Goal: Information Seeking & Learning: Learn about a topic

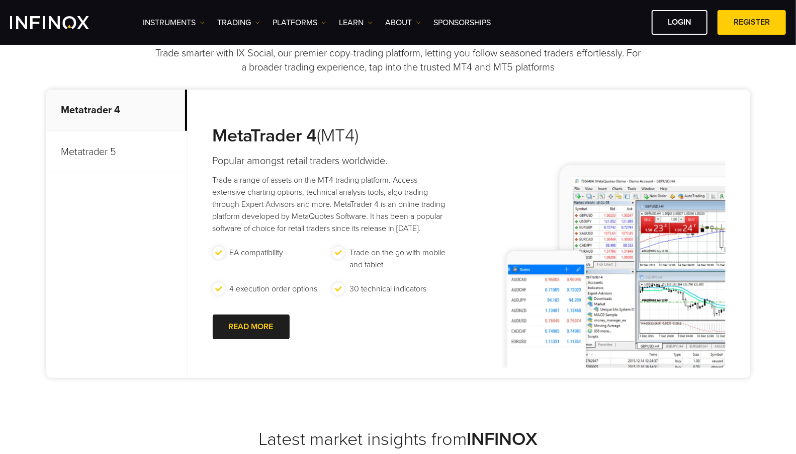
scroll to position [446, 0]
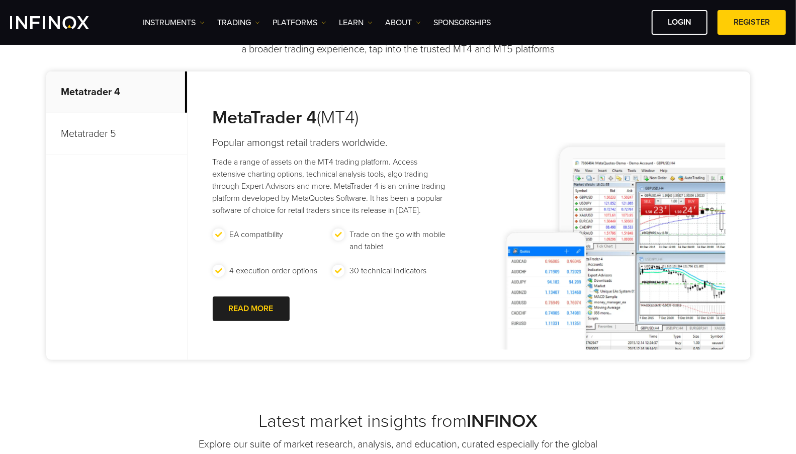
click at [96, 133] on p "Metatrader 5" at bounding box center [116, 134] width 141 height 42
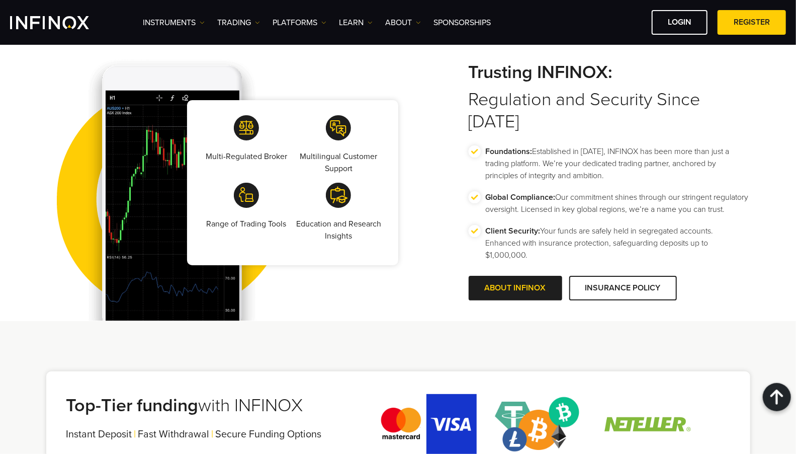
scroll to position [1732, 0]
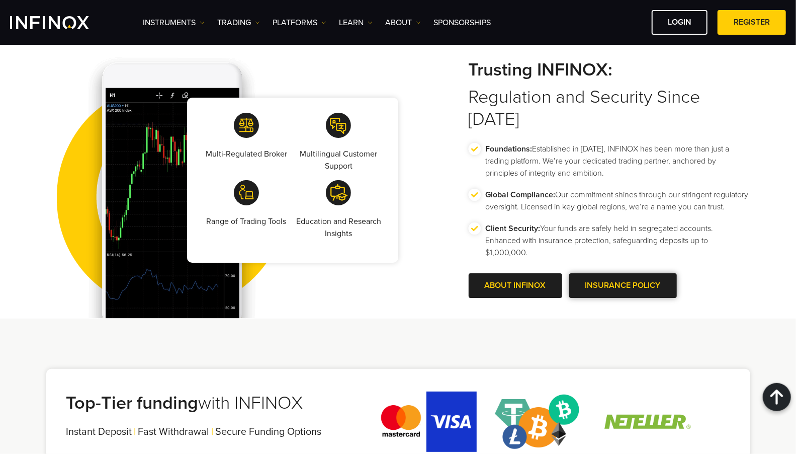
click at [623, 286] on span at bounding box center [623, 286] width 0 height 0
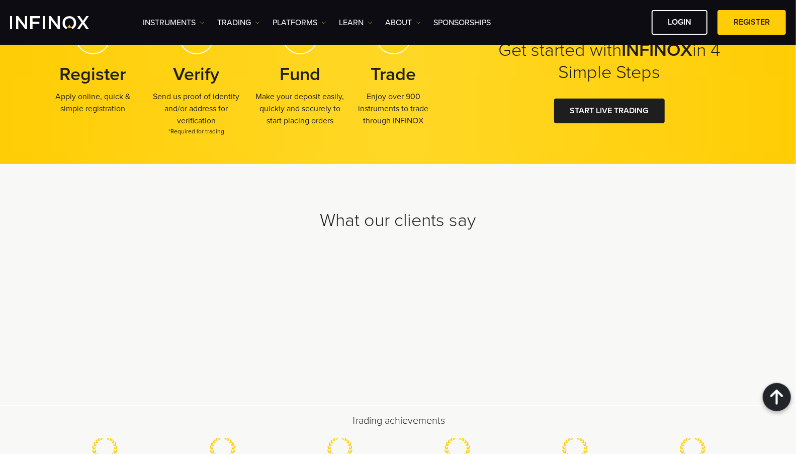
scroll to position [2559, 0]
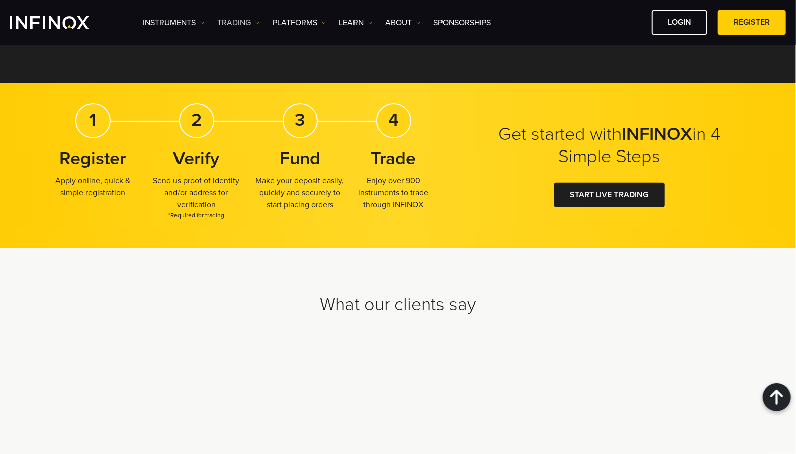
click at [242, 18] on link "TRADING" at bounding box center [238, 23] width 43 height 12
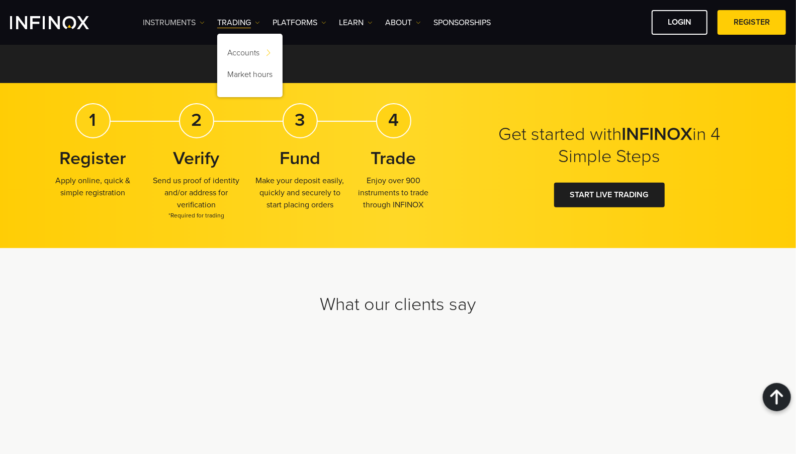
scroll to position [0, 0]
click at [177, 19] on link "Instruments" at bounding box center [174, 23] width 62 height 12
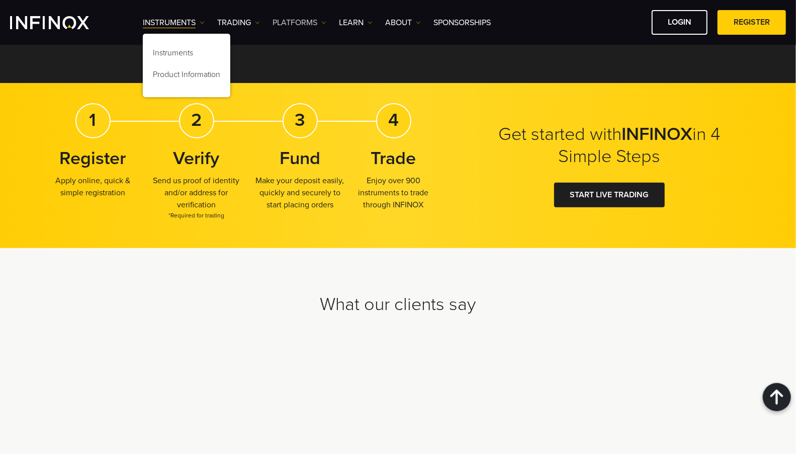
click at [317, 22] on link "PLATFORMS" at bounding box center [300, 23] width 54 height 12
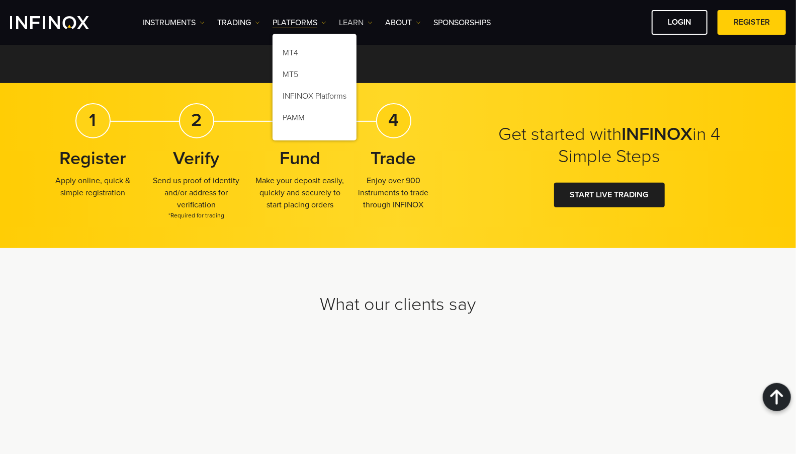
click at [355, 22] on link "Learn" at bounding box center [356, 23] width 34 height 12
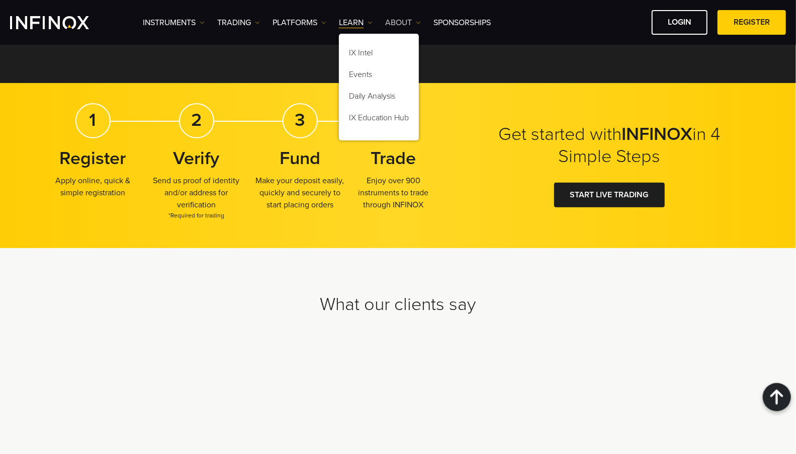
click at [398, 21] on link "ABOUT" at bounding box center [403, 23] width 36 height 12
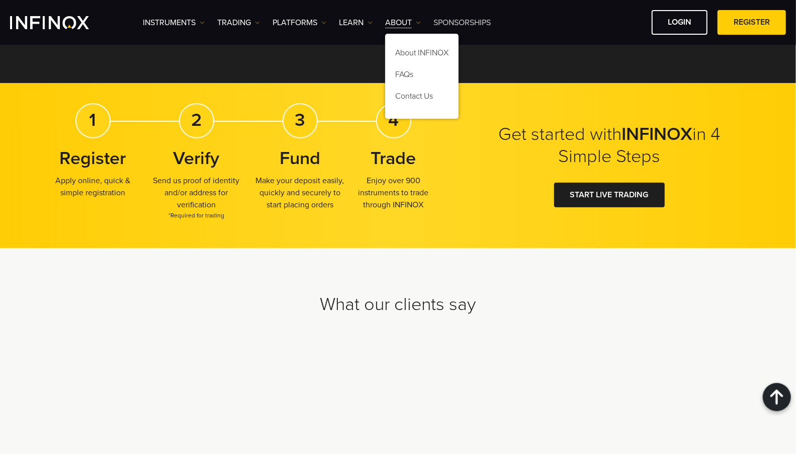
click at [448, 21] on link "SPONSORSHIPS" at bounding box center [461, 23] width 57 height 12
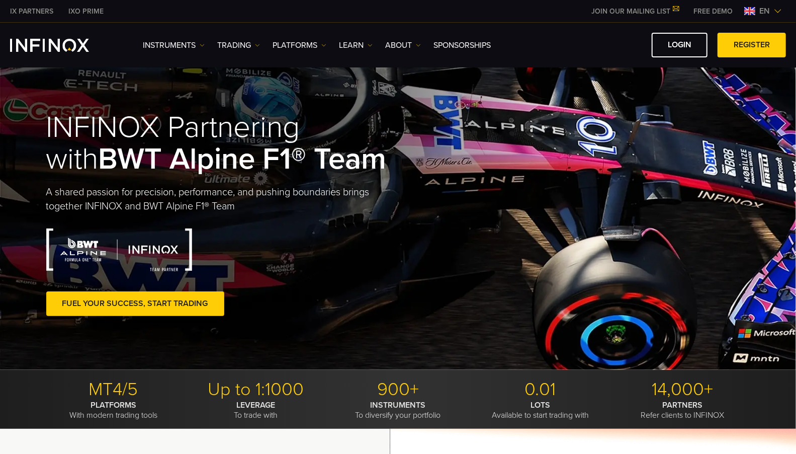
click at [135, 303] on span at bounding box center [135, 303] width 0 height 0
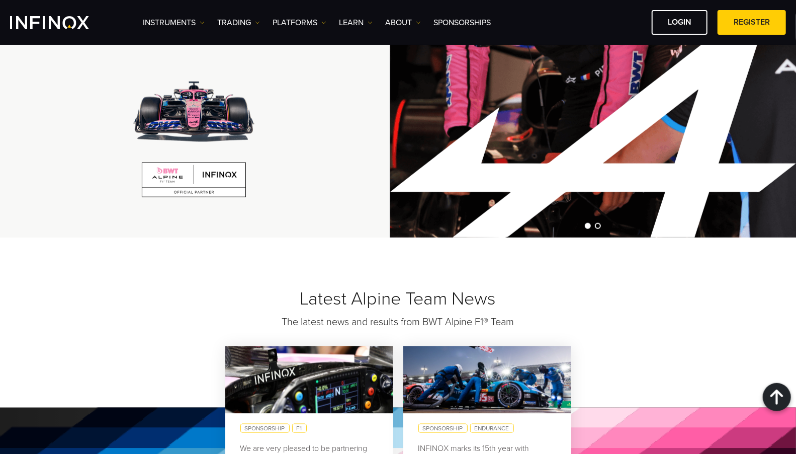
scroll to position [503, 0]
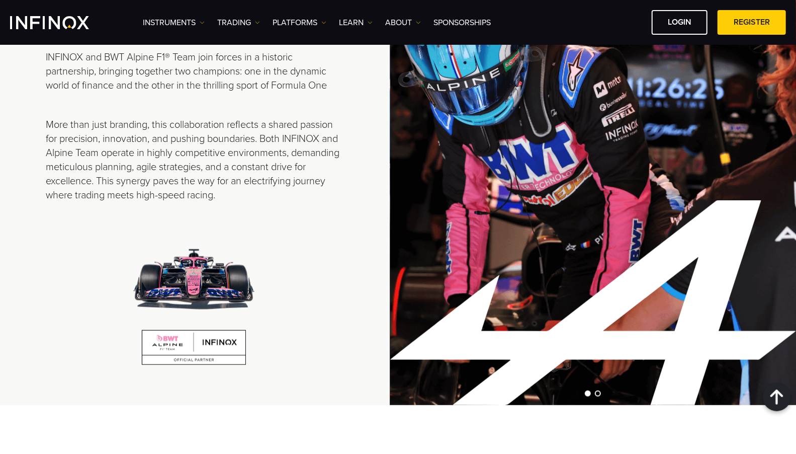
click at [600, 394] on span "Go to slide 2" at bounding box center [598, 393] width 6 height 6
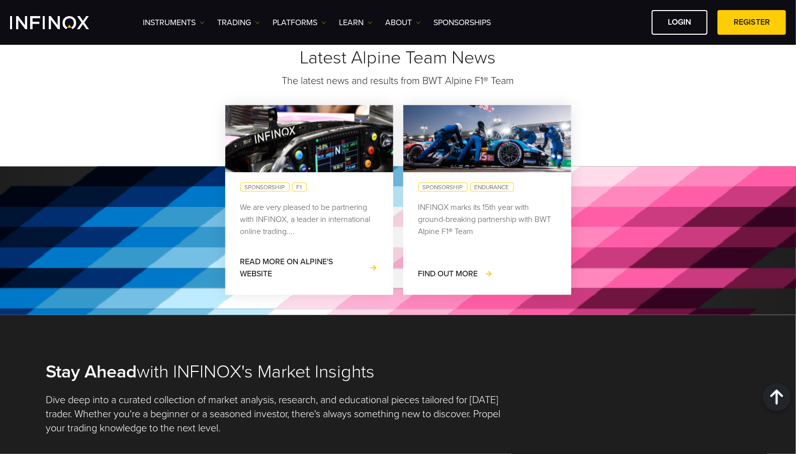
scroll to position [891, 0]
